Goal: Task Accomplishment & Management: Use online tool/utility

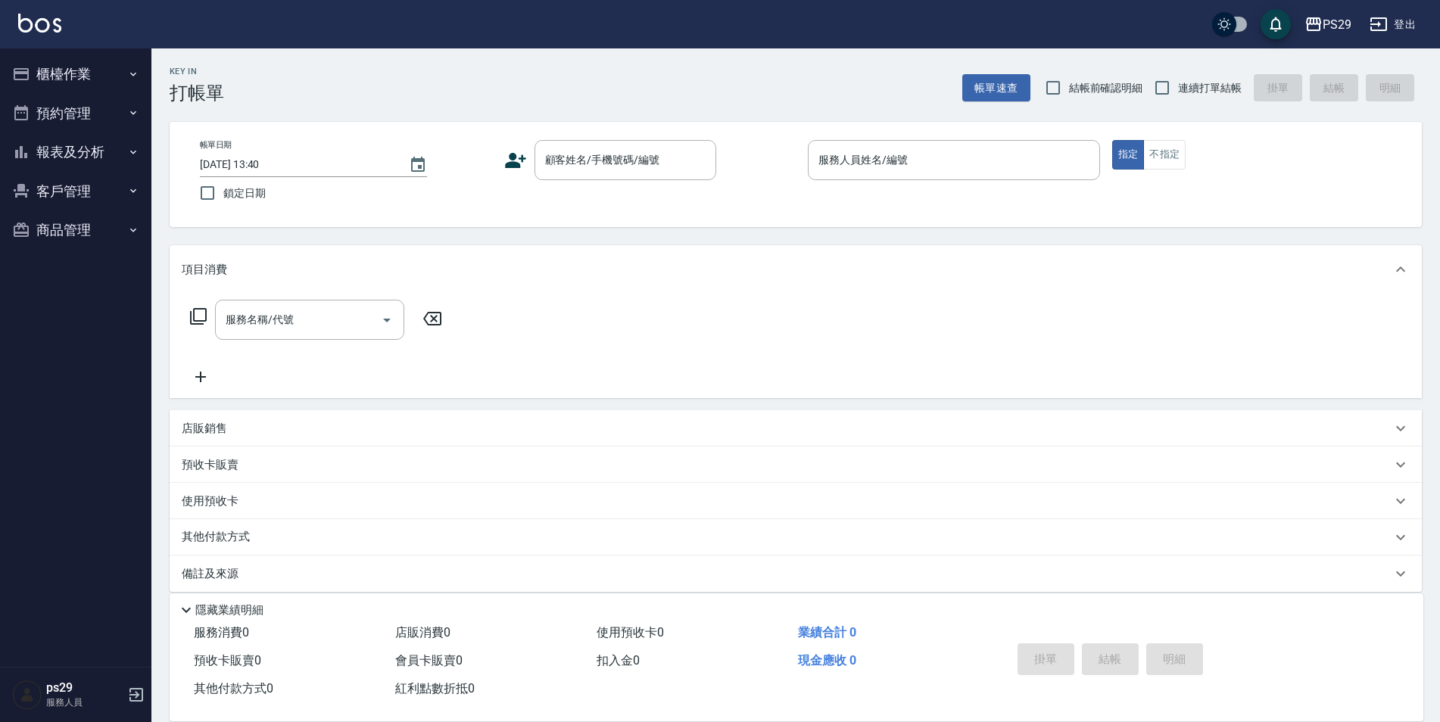
click at [27, 14] on img at bounding box center [39, 23] width 43 height 19
